Goal: Task Accomplishment & Management: Manage account settings

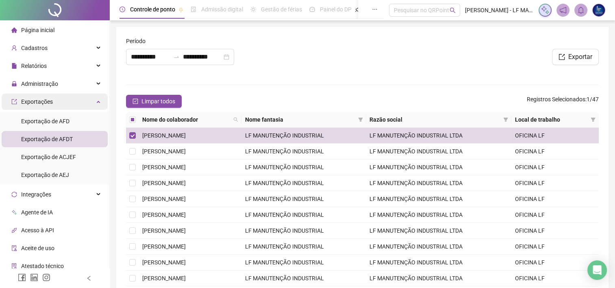
click at [62, 98] on div "Exportações" at bounding box center [55, 101] width 106 height 16
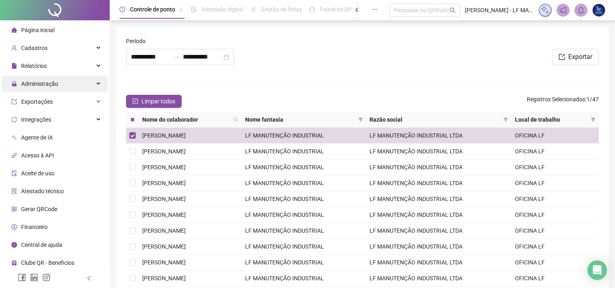
click at [70, 83] on div "Administração" at bounding box center [55, 84] width 106 height 16
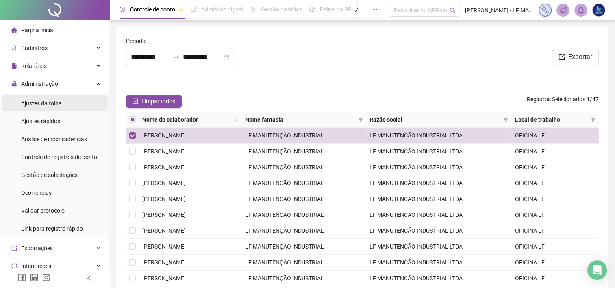
click at [62, 102] on li "Ajustes da folha" at bounding box center [55, 103] width 106 height 16
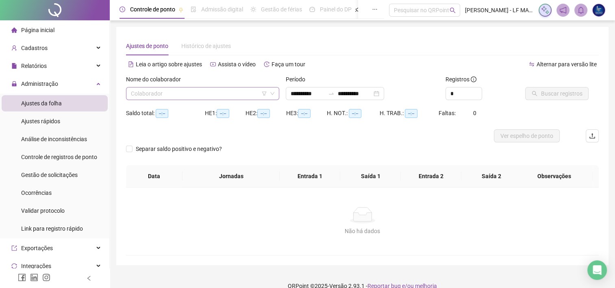
click at [212, 96] on input "search" at bounding box center [199, 93] width 136 height 12
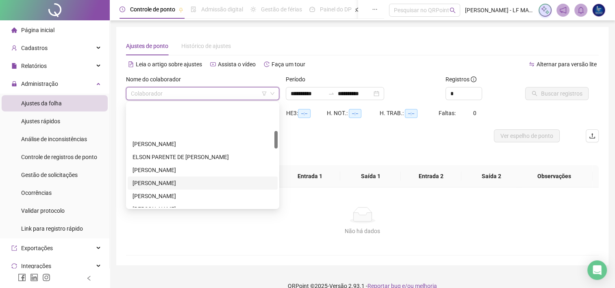
scroll to position [163, 0]
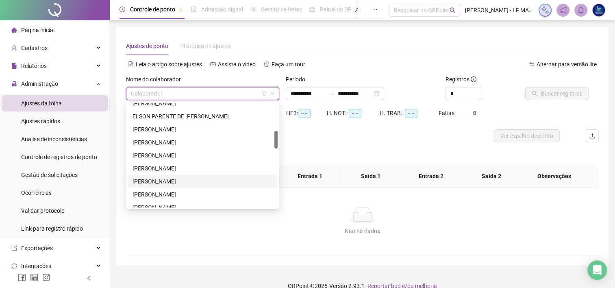
click at [182, 179] on div "[PERSON_NAME]" at bounding box center [202, 181] width 140 height 9
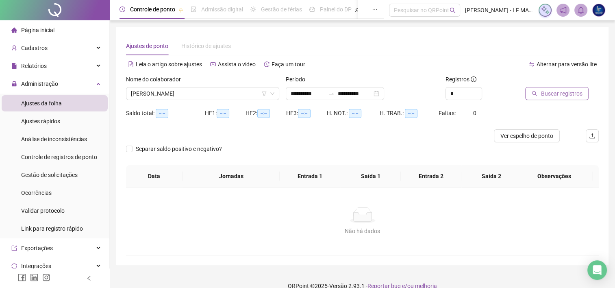
click at [552, 93] on span "Buscar registros" at bounding box center [561, 93] width 41 height 9
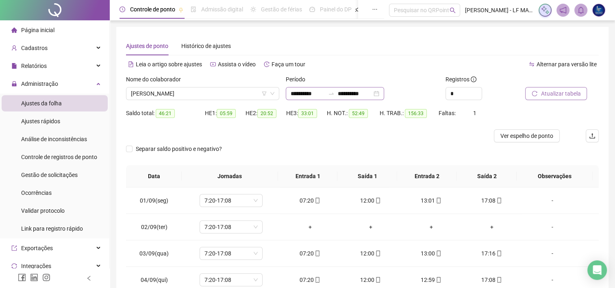
click at [384, 94] on div "**********" at bounding box center [335, 93] width 98 height 13
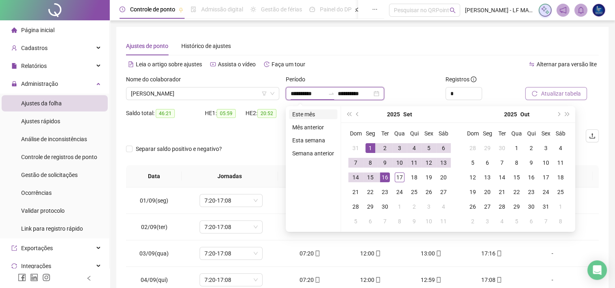
type input "**********"
click at [306, 118] on li "Este mês" at bounding box center [313, 114] width 48 height 10
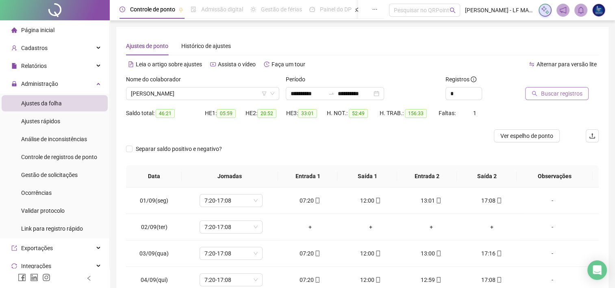
click at [574, 90] on span "Buscar registros" at bounding box center [561, 93] width 41 height 9
click at [478, 92] on span "Decrease Value" at bounding box center [477, 95] width 9 height 7
type input "*"
click at [479, 89] on span "Increase Value" at bounding box center [477, 90] width 9 height 7
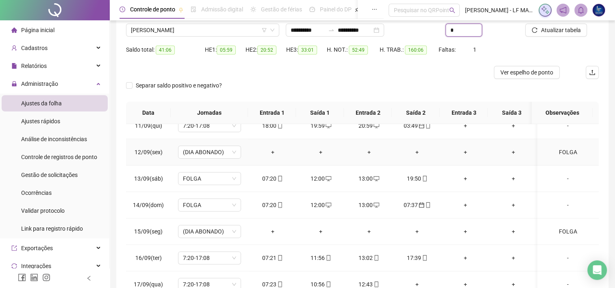
scroll to position [81, 0]
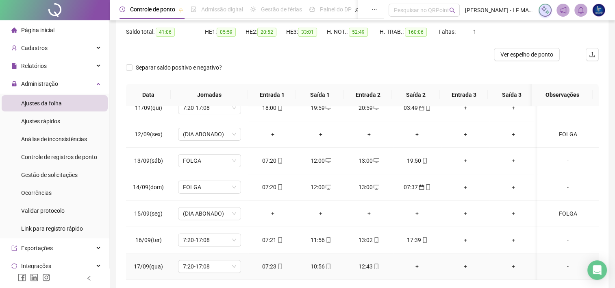
click at [330, 263] on div "10:56" at bounding box center [320, 266] width 35 height 9
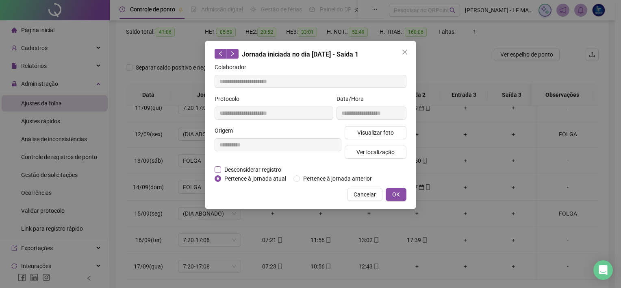
click at [221, 169] on span "Desconsiderar registro" at bounding box center [252, 169] width 63 height 9
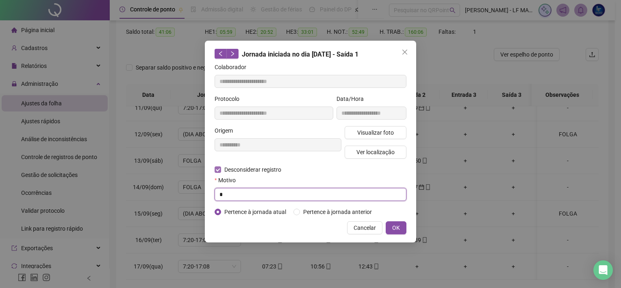
click at [228, 198] on input "*" at bounding box center [311, 194] width 192 height 13
type input "****"
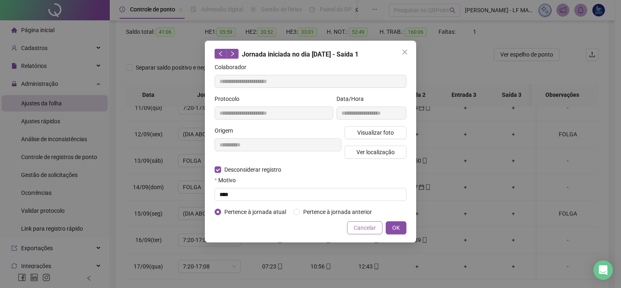
click at [365, 224] on span "Cancelar" at bounding box center [365, 227] width 22 height 9
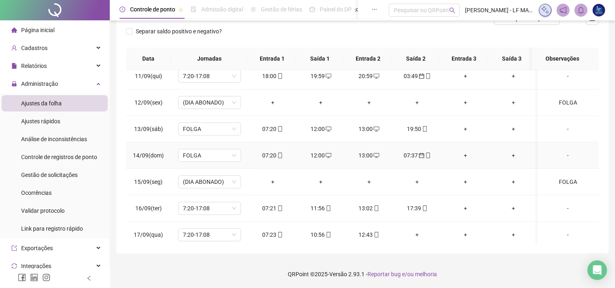
scroll to position [274, 0]
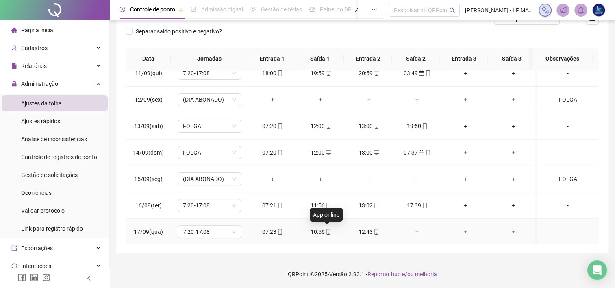
click at [326, 229] on icon "mobile" at bounding box center [329, 232] width 6 height 6
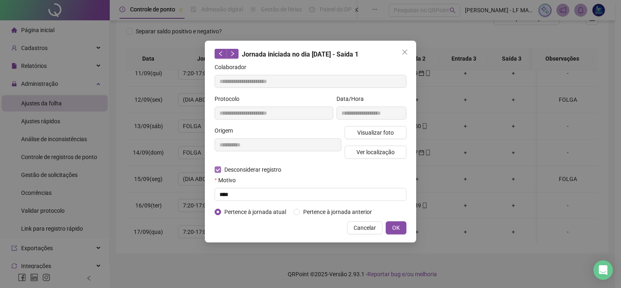
click at [224, 169] on span "Desconsiderar registro" at bounding box center [252, 169] width 63 height 9
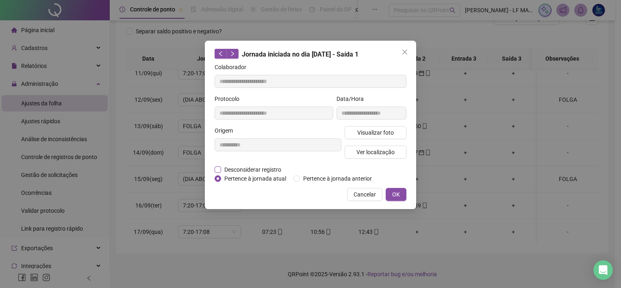
click at [222, 168] on span "Desconsiderar registro" at bounding box center [252, 169] width 63 height 9
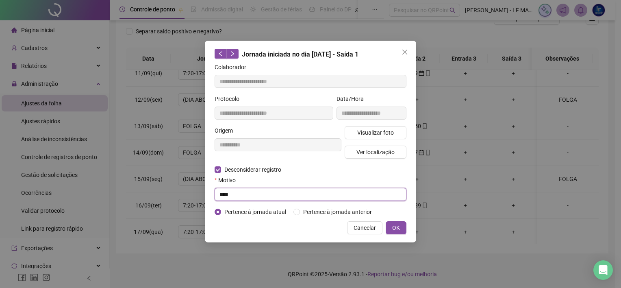
click at [222, 191] on input "****" at bounding box center [311, 194] width 192 height 13
type input "**********"
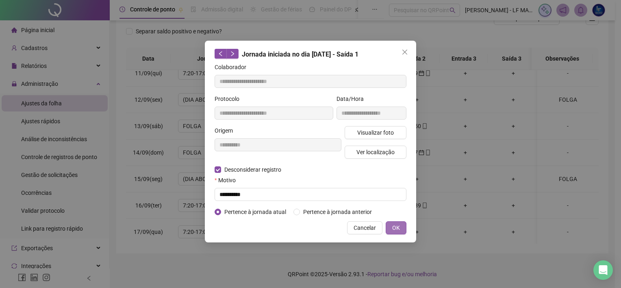
click at [388, 229] on button "OK" at bounding box center [396, 227] width 21 height 13
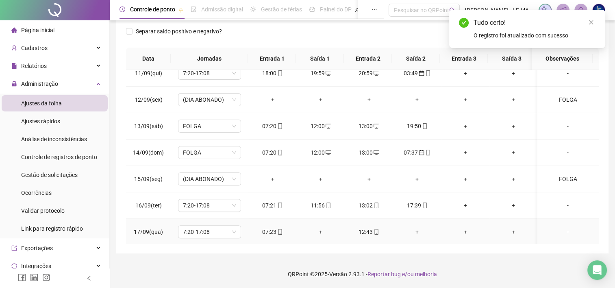
click at [323, 229] on div "+" at bounding box center [320, 231] width 35 height 9
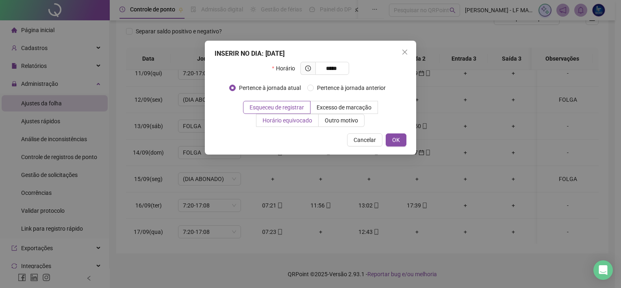
type input "*****"
click at [294, 122] on span "Horário equivocado" at bounding box center [288, 120] width 50 height 7
click at [340, 112] on label "Excesso de marcação" at bounding box center [344, 107] width 67 height 13
click at [337, 122] on span "Outro motivo" at bounding box center [341, 120] width 33 height 7
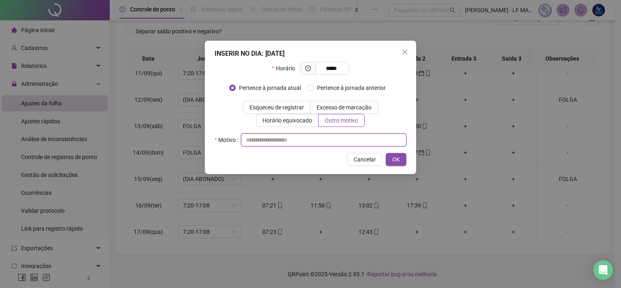
click at [319, 142] on input "text" at bounding box center [323, 139] width 165 height 13
click at [297, 124] on span "Horário equivocado" at bounding box center [288, 120] width 50 height 7
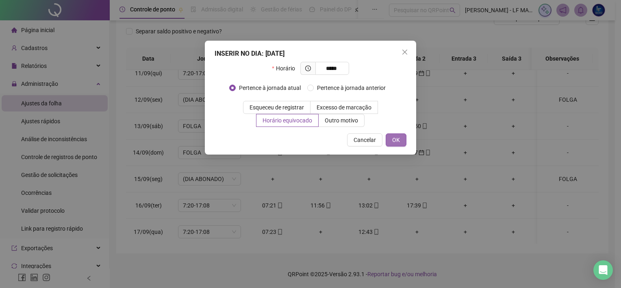
click at [397, 138] on span "OK" at bounding box center [396, 139] width 8 height 9
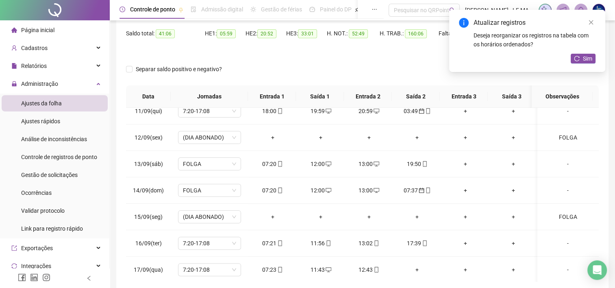
scroll to position [73, 0]
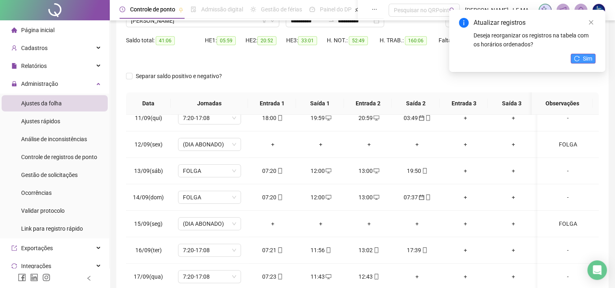
click at [583, 62] on span "Sim" at bounding box center [587, 58] width 9 height 9
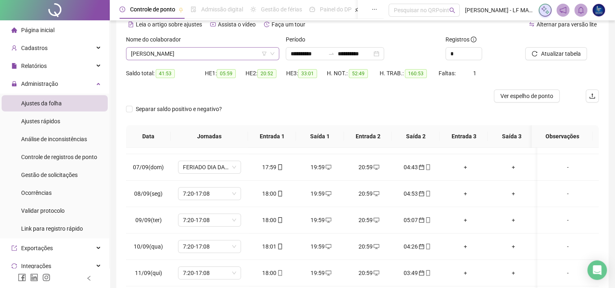
scroll to position [32, 0]
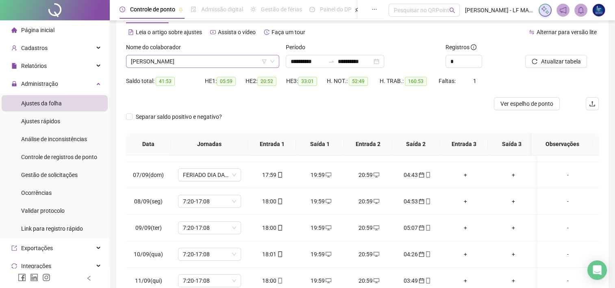
click at [213, 55] on div "Nome do colaborador [PERSON_NAME]" at bounding box center [202, 55] width 153 height 25
drag, startPoint x: 213, startPoint y: 55, endPoint x: 202, endPoint y: 70, distance: 18.5
click at [202, 70] on div "Nome do colaborador [PERSON_NAME]" at bounding box center [203, 59] width 160 height 32
click at [205, 67] on span "[PERSON_NAME]" at bounding box center [202, 61] width 143 height 12
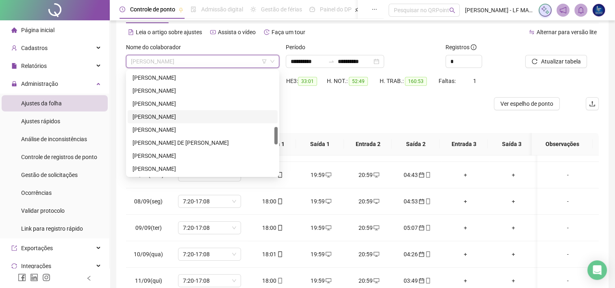
scroll to position [406, 0]
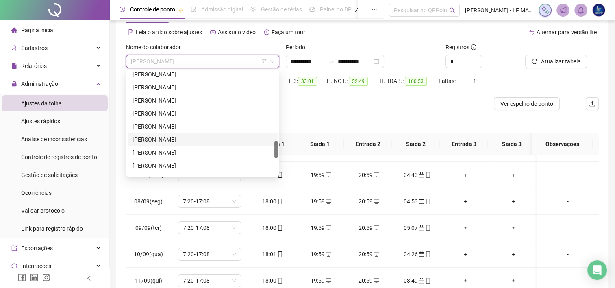
click at [179, 137] on div "[PERSON_NAME]" at bounding box center [202, 139] width 140 height 9
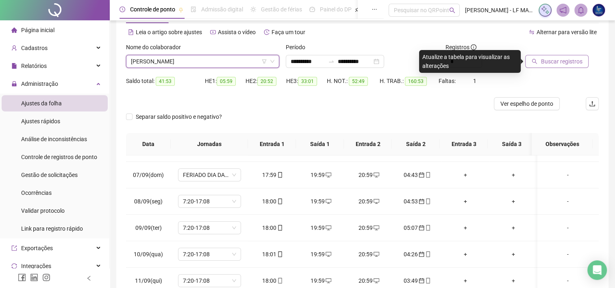
click at [553, 64] on span "Buscar registros" at bounding box center [561, 61] width 41 height 9
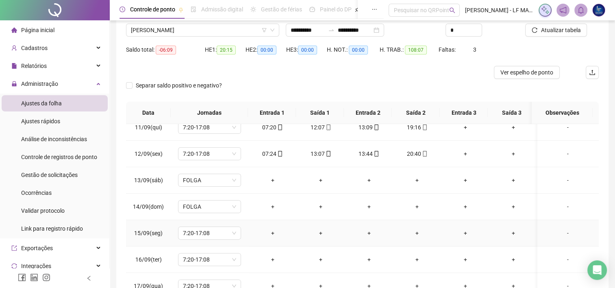
scroll to position [117, 0]
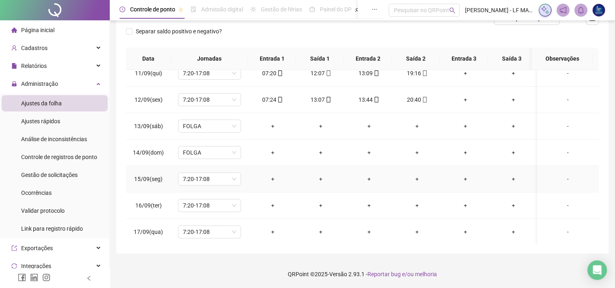
click at [564, 179] on div "-" at bounding box center [568, 178] width 48 height 9
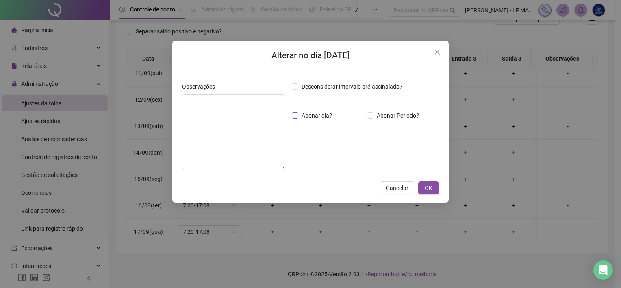
click at [323, 114] on span "Abonar dia?" at bounding box center [316, 115] width 37 height 9
click at [251, 120] on textarea at bounding box center [233, 132] width 103 height 76
type textarea "**********"
click at [433, 188] on button "OK" at bounding box center [428, 187] width 21 height 13
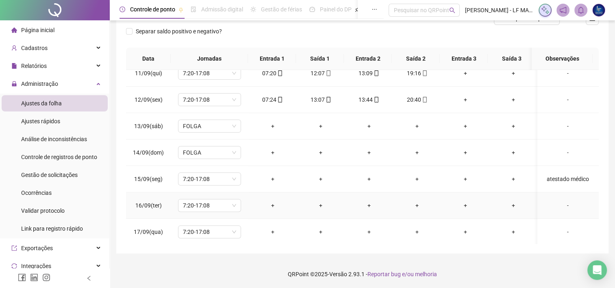
click at [567, 204] on div "-" at bounding box center [568, 205] width 48 height 9
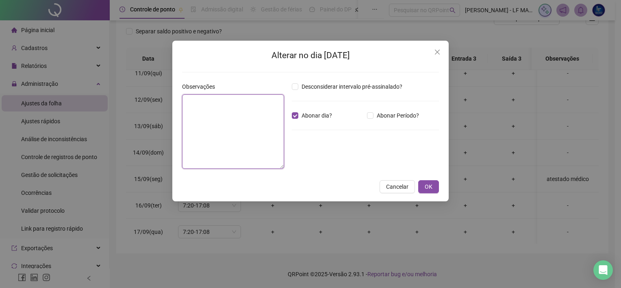
paste textarea "**********"
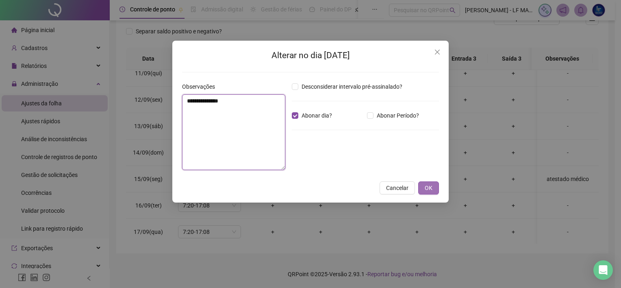
type textarea "**********"
click at [429, 188] on span "OK" at bounding box center [429, 187] width 8 height 9
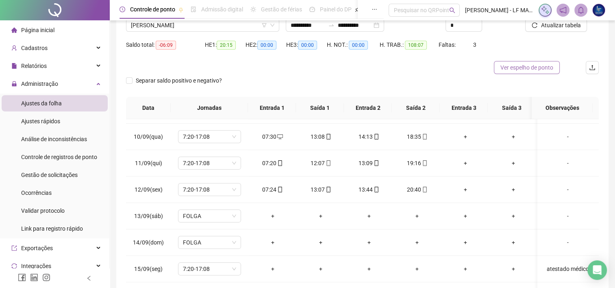
scroll to position [63, 0]
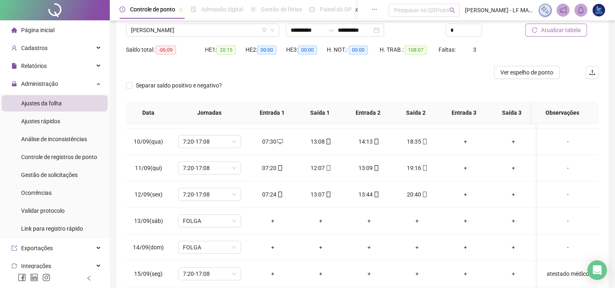
click at [558, 31] on span "Atualizar tabela" at bounding box center [561, 30] width 40 height 9
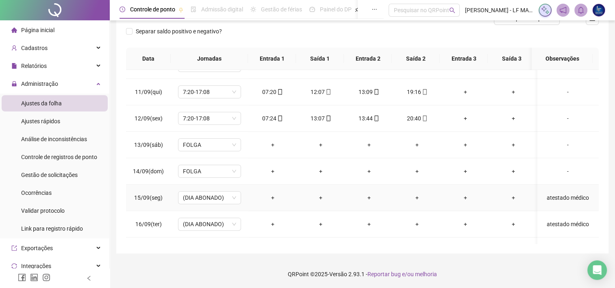
scroll to position [274, 0]
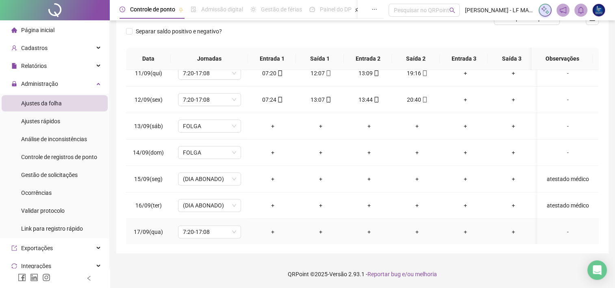
click at [567, 230] on div "-" at bounding box center [568, 231] width 48 height 9
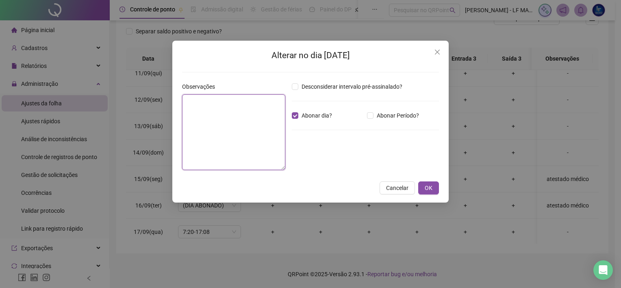
click at [254, 113] on textarea at bounding box center [233, 132] width 103 height 76
type textarea "**********"
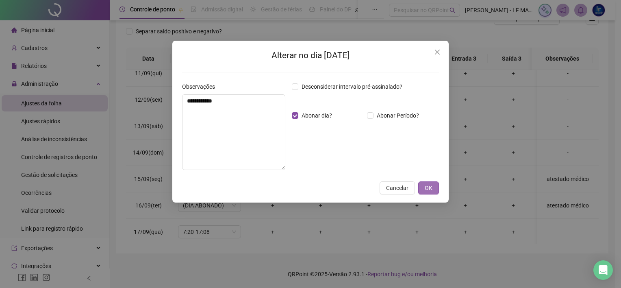
click at [436, 190] on button "OK" at bounding box center [428, 187] width 21 height 13
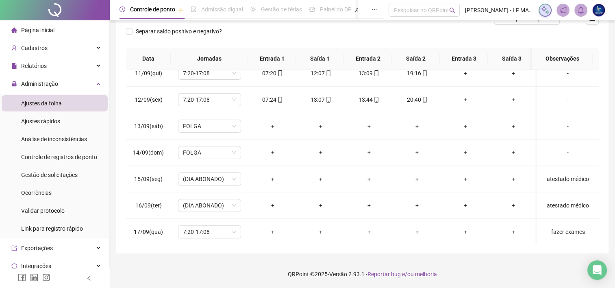
scroll to position [0, 0]
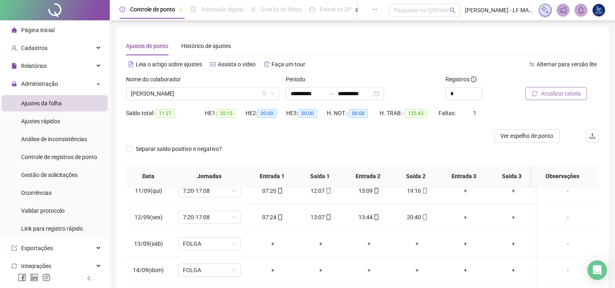
click at [563, 96] on span "Atualizar tabela" at bounding box center [561, 93] width 40 height 9
